Goal: Information Seeking & Learning: Learn about a topic

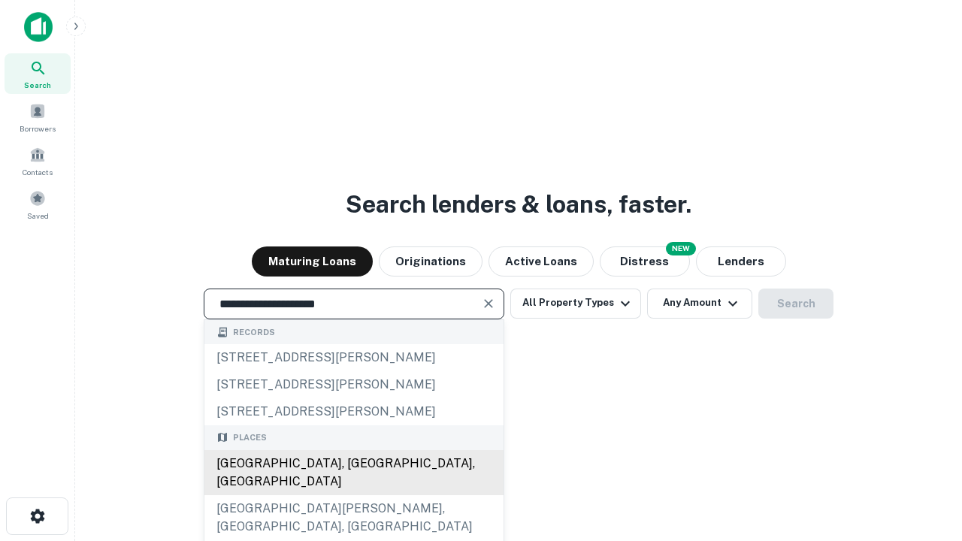
click at [353, 495] on div "[GEOGRAPHIC_DATA], [GEOGRAPHIC_DATA], [GEOGRAPHIC_DATA]" at bounding box center [353, 472] width 299 height 45
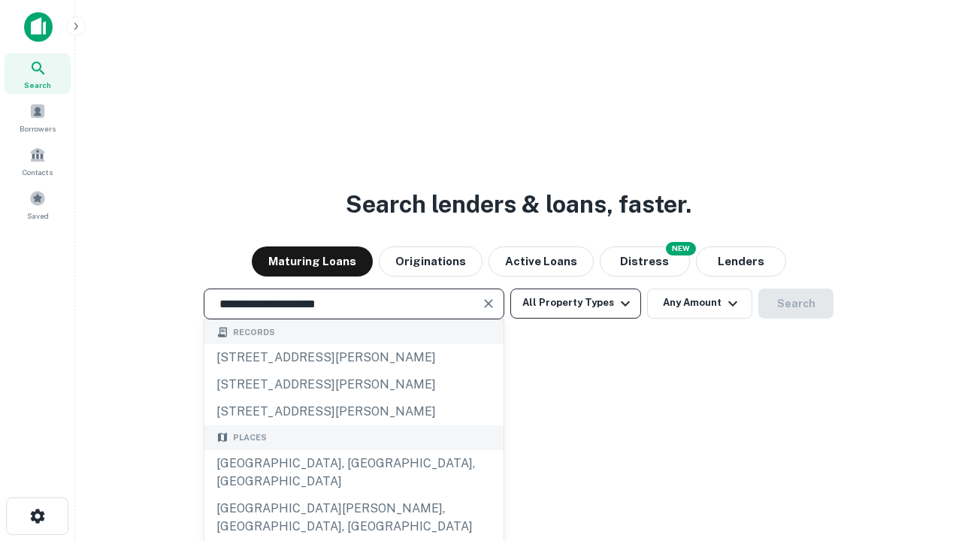
type input "**********"
click at [575, 303] on button "All Property Types" at bounding box center [575, 303] width 131 height 30
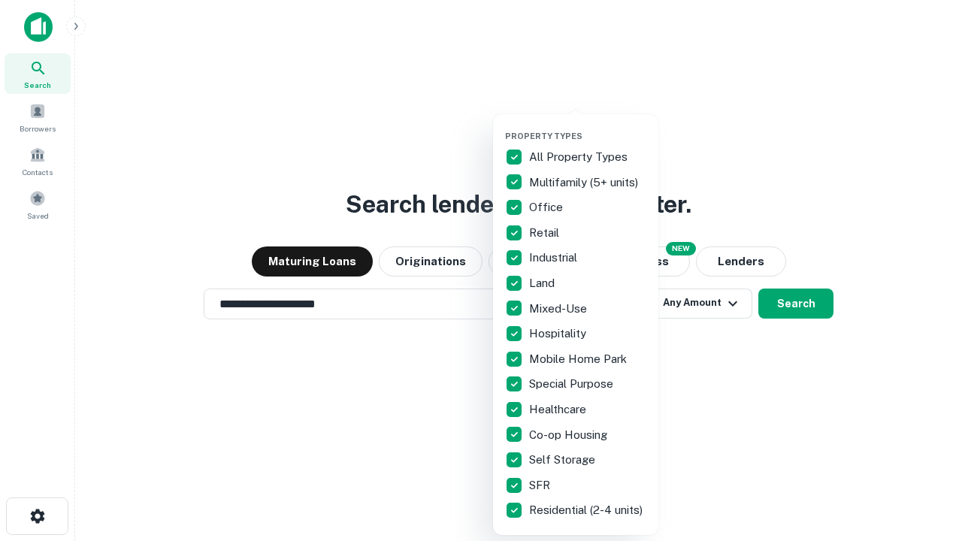
click at [587, 126] on button "button" at bounding box center [587, 126] width 165 height 1
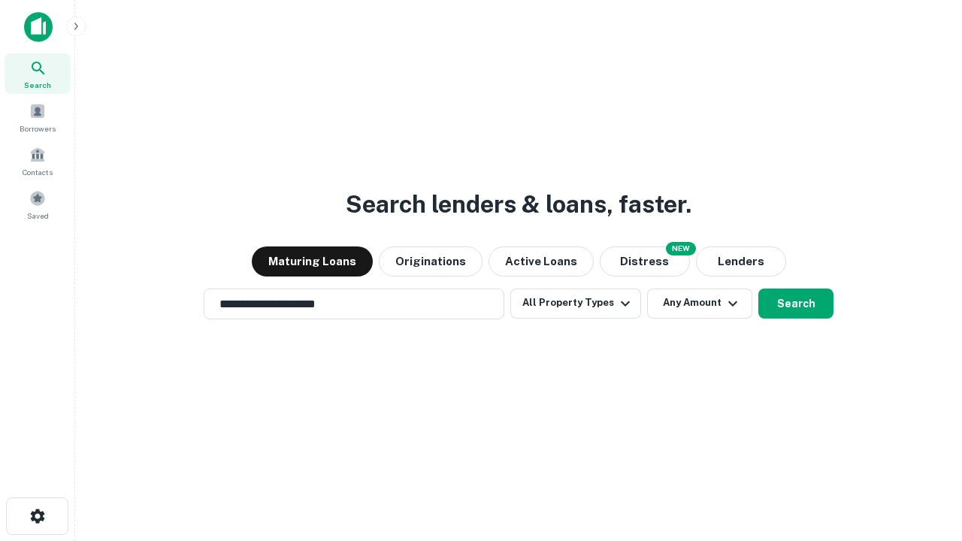
scroll to position [9, 181]
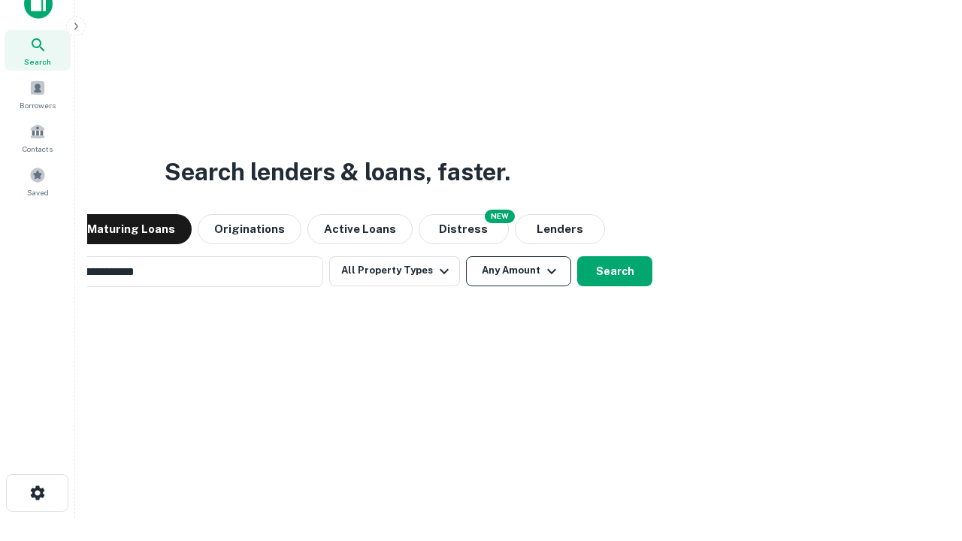
click at [466, 256] on button "Any Amount" at bounding box center [518, 271] width 105 height 30
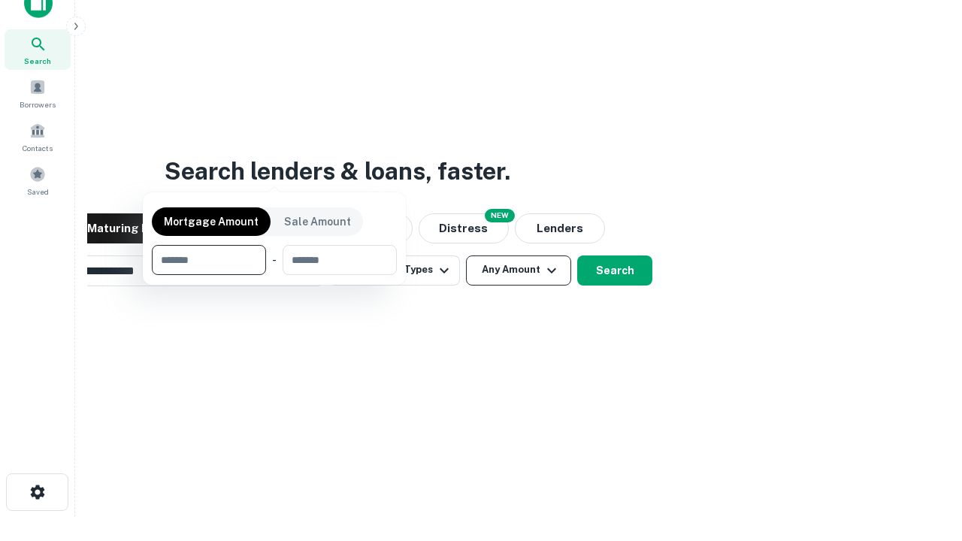
scroll to position [108, 425]
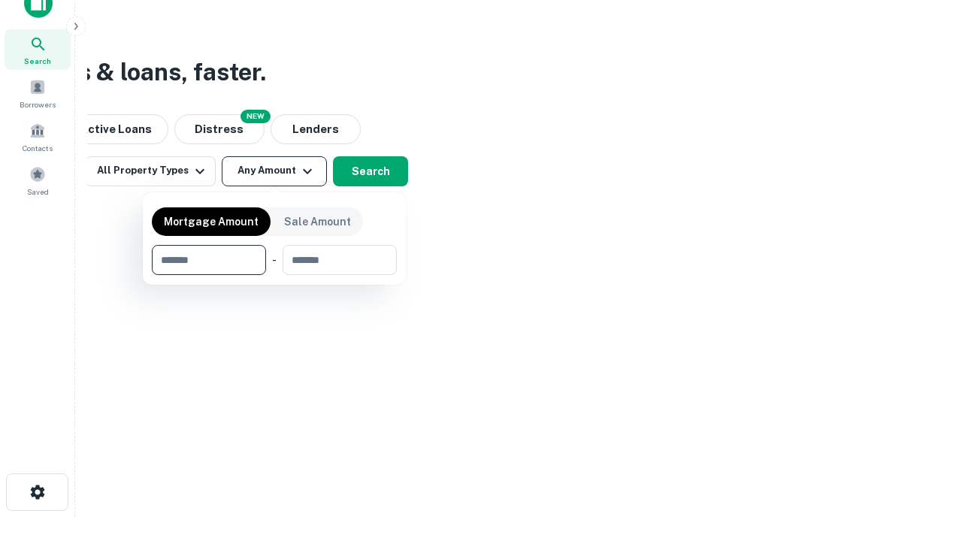
type input "*******"
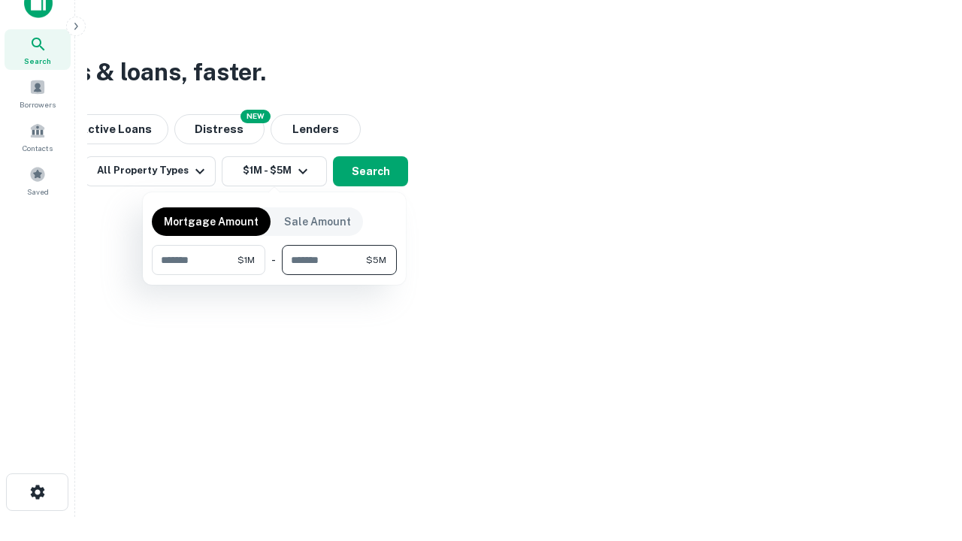
type input "*******"
click at [274, 275] on button "button" at bounding box center [274, 275] width 245 height 1
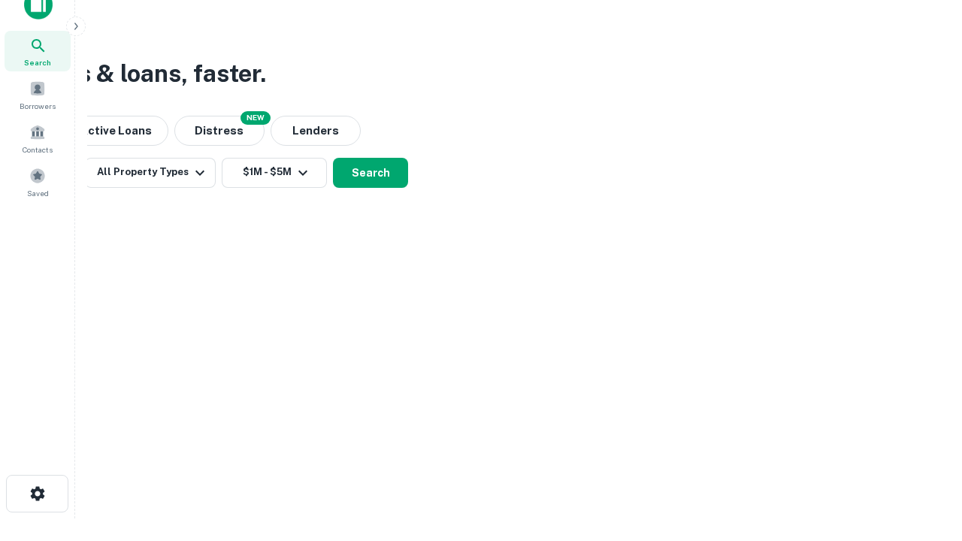
scroll to position [9, 277]
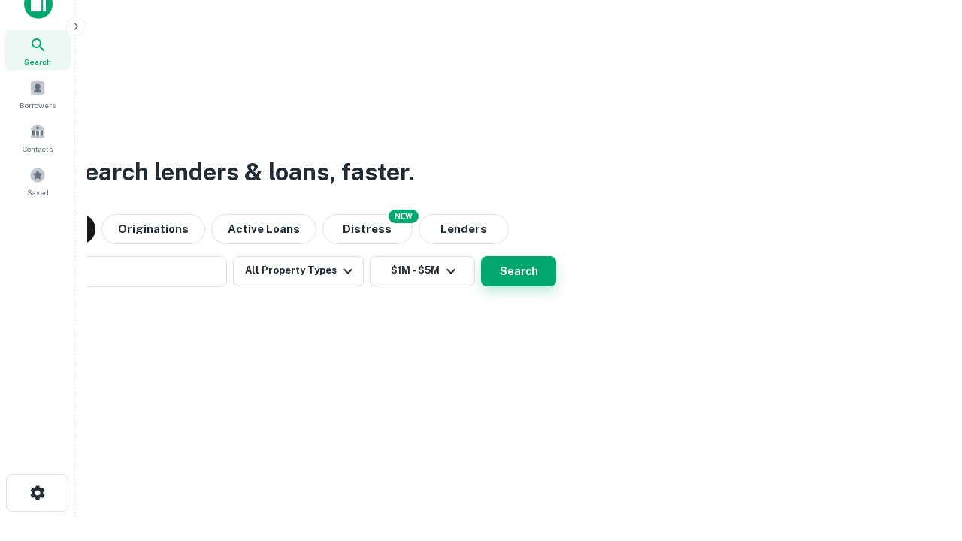
click at [481, 256] on button "Search" at bounding box center [518, 271] width 75 height 30
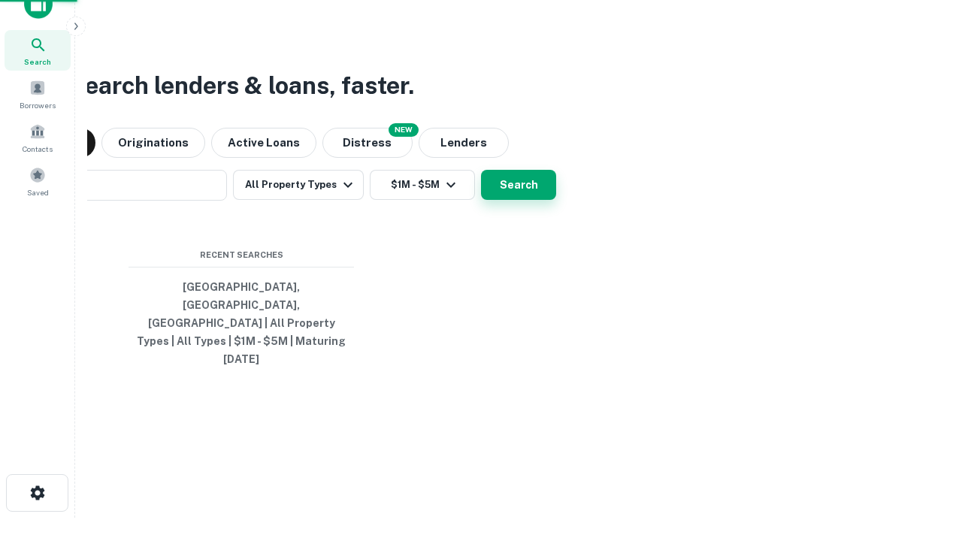
scroll to position [40, 425]
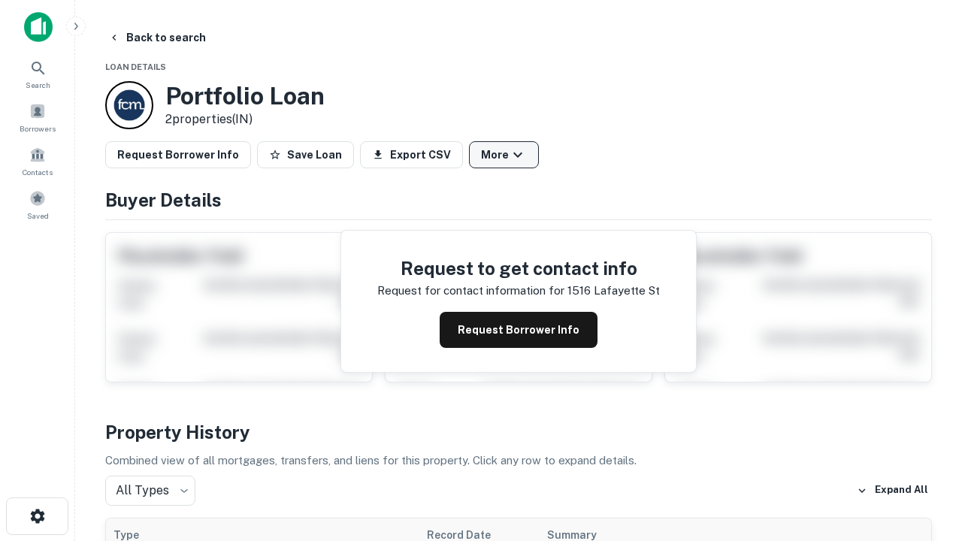
click at [503, 155] on button "More" at bounding box center [504, 154] width 70 height 27
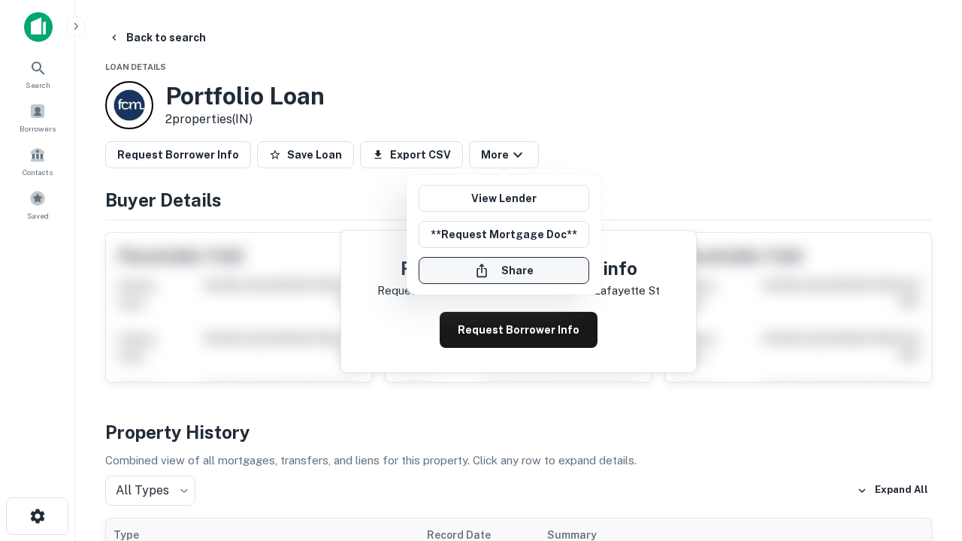
click at [503, 270] on button "Share" at bounding box center [503, 270] width 171 height 27
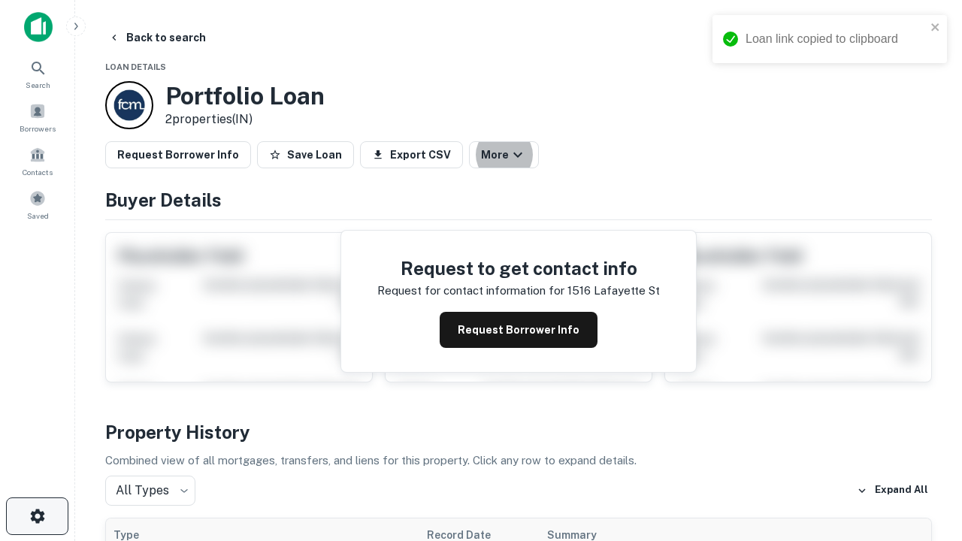
click at [37, 516] on icon "button" at bounding box center [38, 516] width 18 height 18
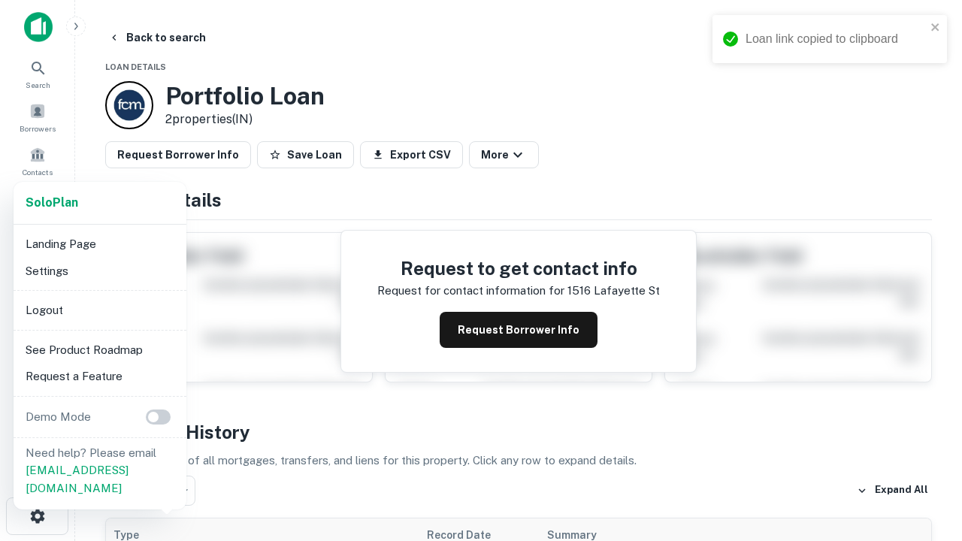
click at [99, 310] on li "Logout" at bounding box center [100, 310] width 161 height 27
